Goal: Task Accomplishment & Management: Manage account settings

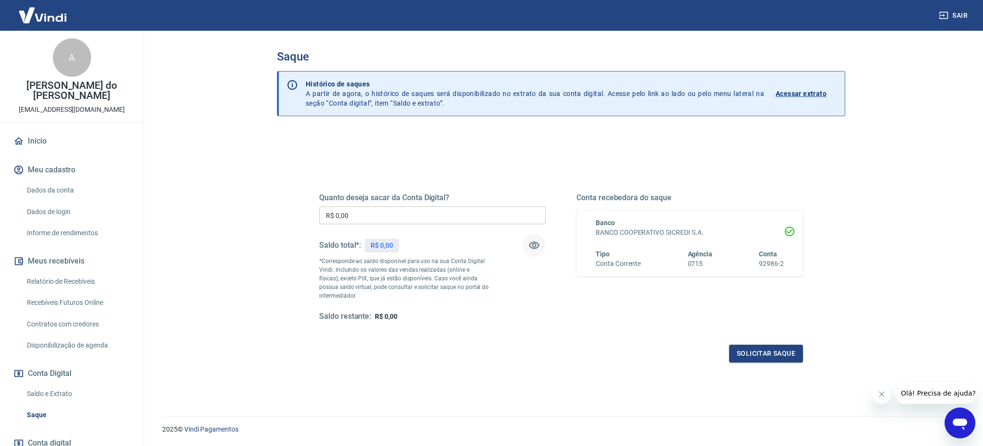
click at [533, 245] on icon "button" at bounding box center [534, 245] width 11 height 7
click at [533, 245] on icon "button" at bounding box center [534, 245] width 11 height 9
